Goal: Navigation & Orientation: Find specific page/section

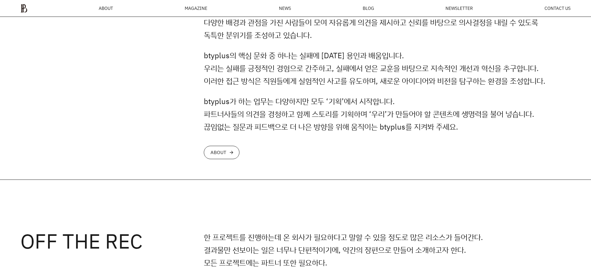
scroll to position [637, 0]
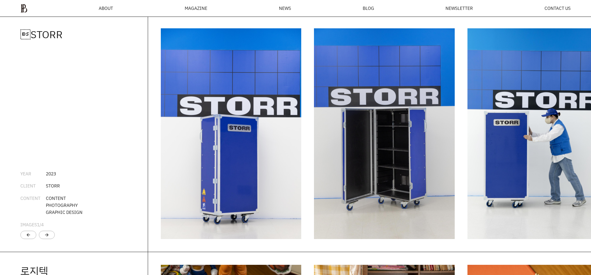
scroll to position [612, 0]
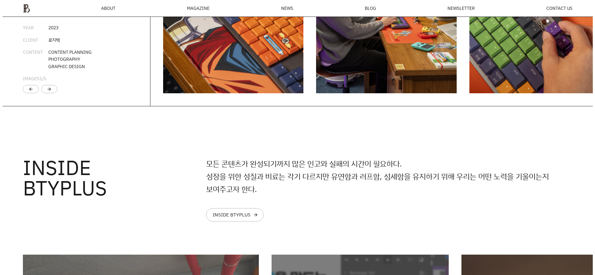
scroll to position [1410, 0]
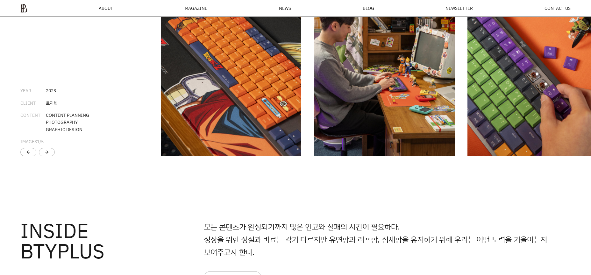
click at [173, 5] on ul "ABOUT MAGAZINE SEE ALL OFF THE REC INSIDE BTYPLUS CURATION NEWS BLOG NEWSLETTER…" at bounding box center [295, 8] width 550 height 9
click at [191, 11] on div "MAGAZINE" at bounding box center [196, 8] width 23 height 4
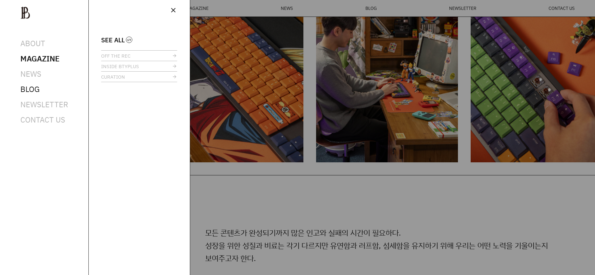
click at [37, 89] on span "BLOG" at bounding box center [29, 89] width 19 height 10
